Goal: Task Accomplishment & Management: Manage account settings

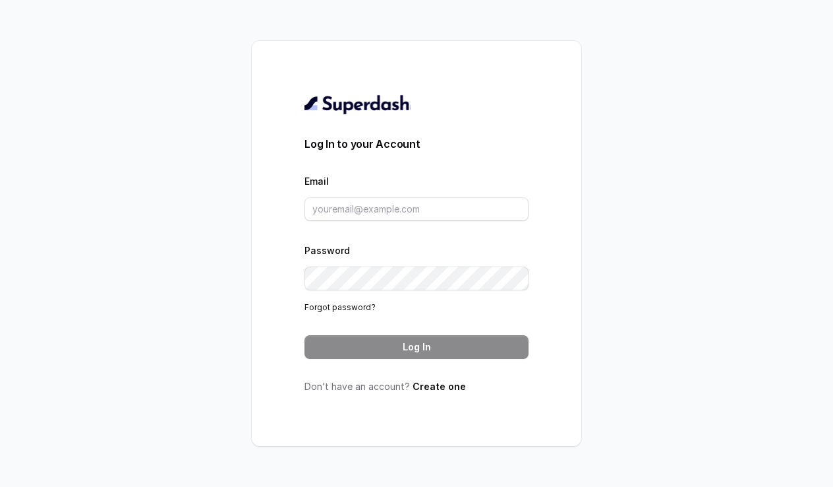
drag, startPoint x: 220, startPoint y: 202, endPoint x: 293, endPoint y: 19, distance: 197.0
click at [748, 111] on div "Log In to your Account Email Password Forgot password? Log In Don’t have an acc…" at bounding box center [416, 243] width 833 height 487
click at [108, 133] on div "Log In to your Account Email Password Forgot password? Log In Don’t have an acc…" at bounding box center [416, 243] width 833 height 487
drag, startPoint x: 154, startPoint y: 127, endPoint x: 316, endPoint y: 180, distance: 170.8
click at [721, 217] on div "Log In to your Account Email Password Forgot password? Log In Don’t have an acc…" at bounding box center [416, 243] width 833 height 487
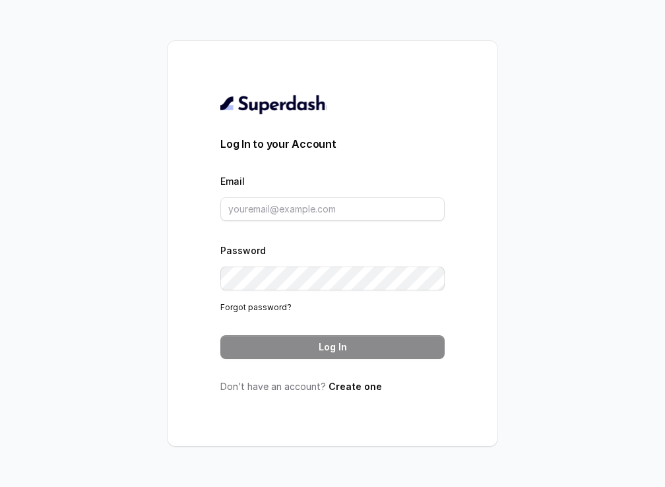
click at [16, 81] on div "Log In to your Account Email Password Forgot password? Log In Don’t have an acc…" at bounding box center [332, 243] width 665 height 487
